Goal: Task Accomplishment & Management: Use online tool/utility

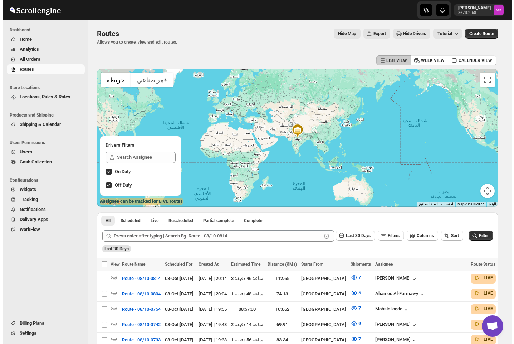
scroll to position [48, 0]
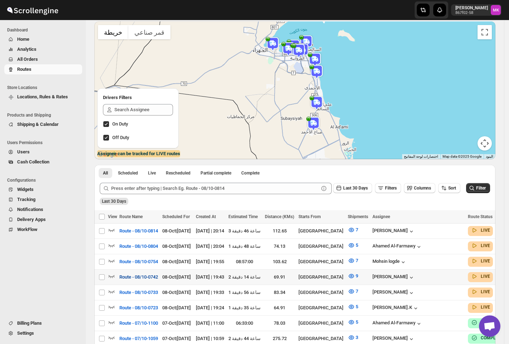
click at [142, 276] on span "Route - 08/10-0742" at bounding box center [138, 277] width 39 height 7
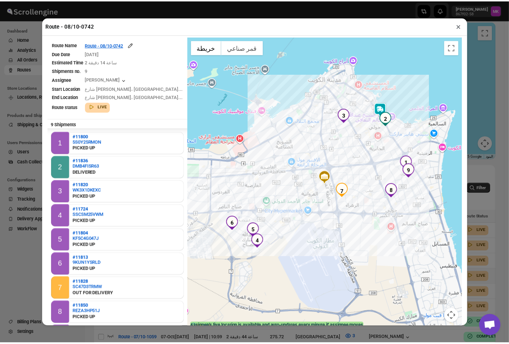
scroll to position [11, 0]
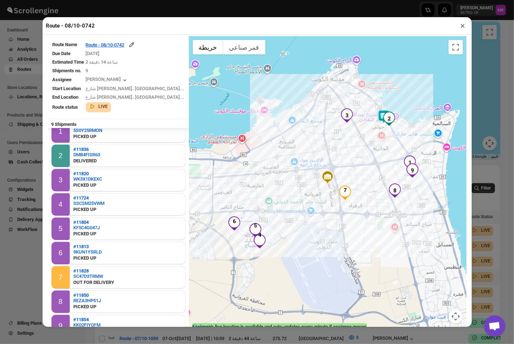
click at [461, 30] on button "×" at bounding box center [463, 26] width 10 height 10
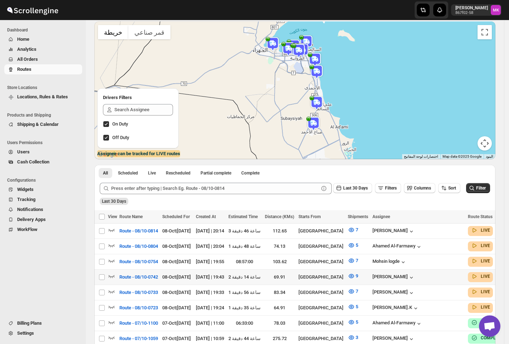
click at [13, 57] on icon "Navigation" at bounding box center [11, 60] width 6 height 6
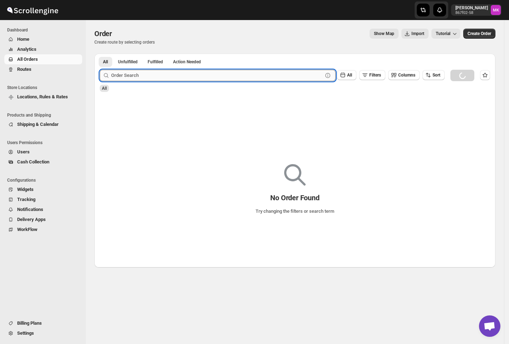
click at [141, 74] on input "text" at bounding box center [217, 75] width 212 height 11
paste input "11793"
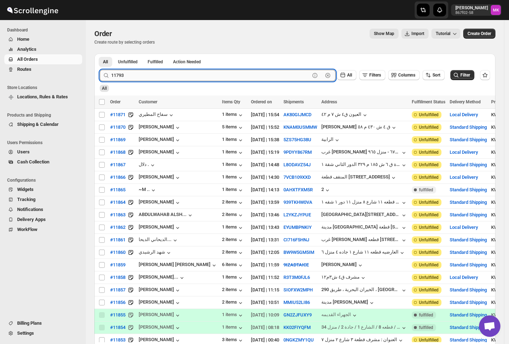
type input "11793"
click at [100, 54] on button "Submit" at bounding box center [110, 58] width 20 height 8
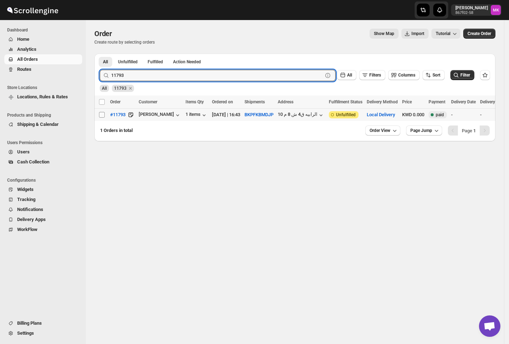
click at [101, 115] on input "Select order" at bounding box center [102, 115] width 6 height 6
checkbox input "true"
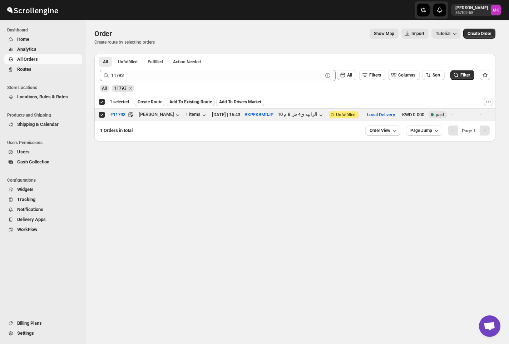
click at [181, 104] on span "Add To Existing Route" at bounding box center [191, 102] width 43 height 6
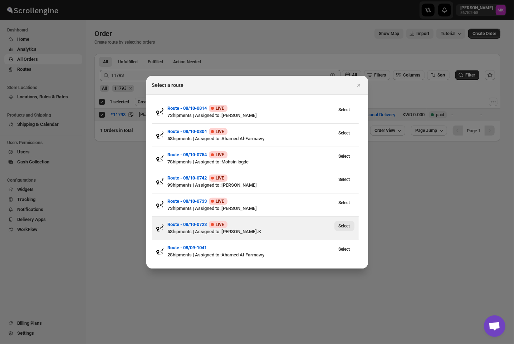
click at [347, 230] on button "Select" at bounding box center [344, 226] width 20 height 10
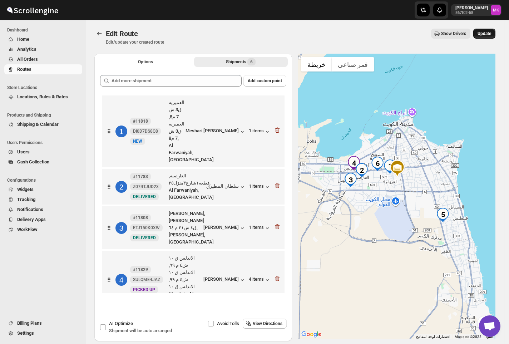
click at [489, 34] on span "Update" at bounding box center [485, 34] width 14 height 6
